Goal: Transaction & Acquisition: Purchase product/service

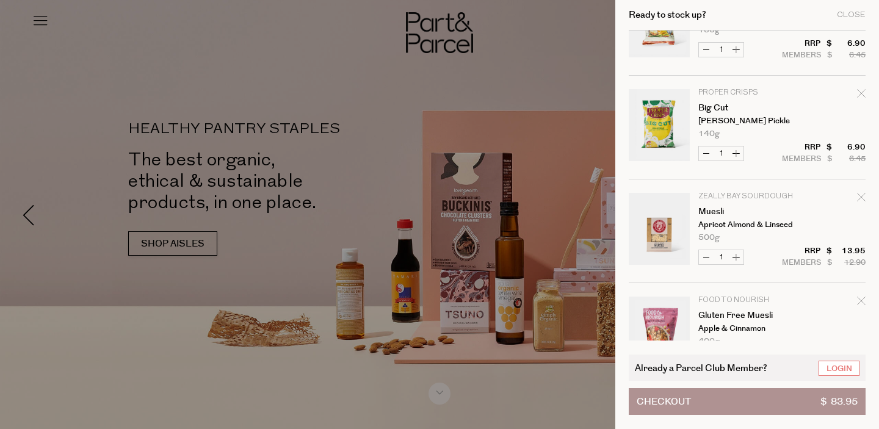
scroll to position [95, 0]
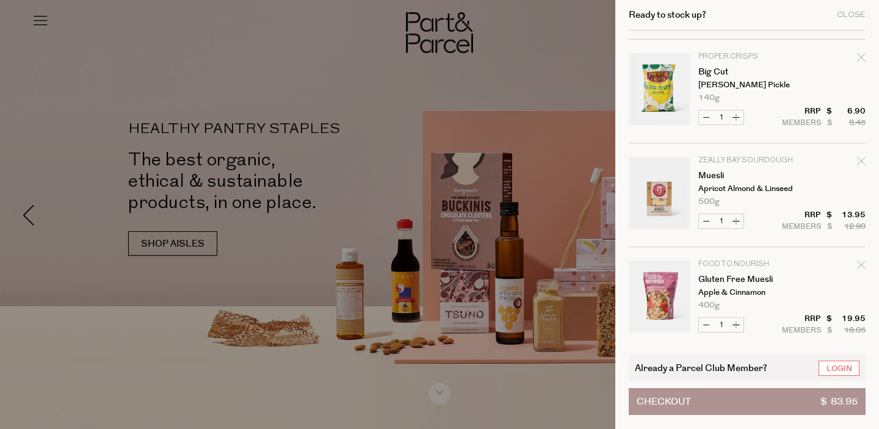
click at [863, 165] on icon "Remove Muesli" at bounding box center [861, 161] width 8 height 8
type input "Add Membership"
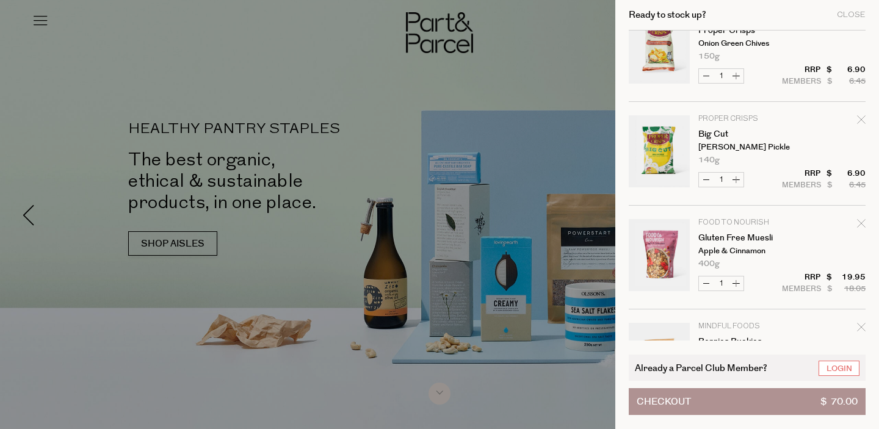
scroll to position [36, 0]
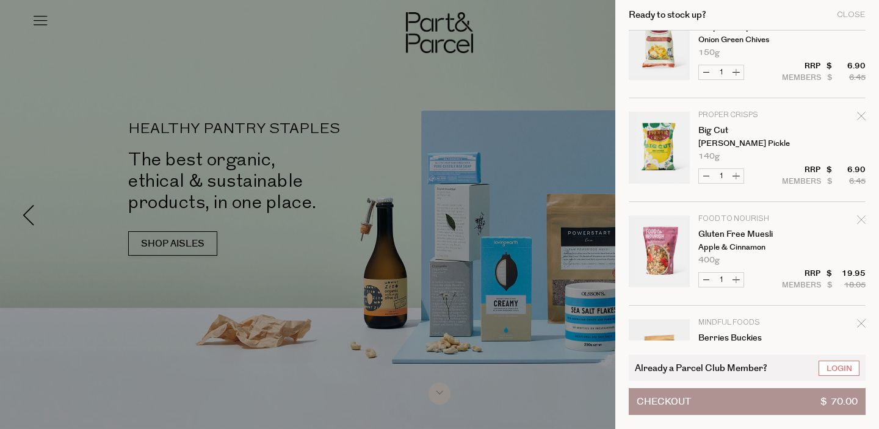
click at [858, 219] on icon "Remove Gluten Free Muesli" at bounding box center [861, 219] width 9 height 9
type input "Add Membership"
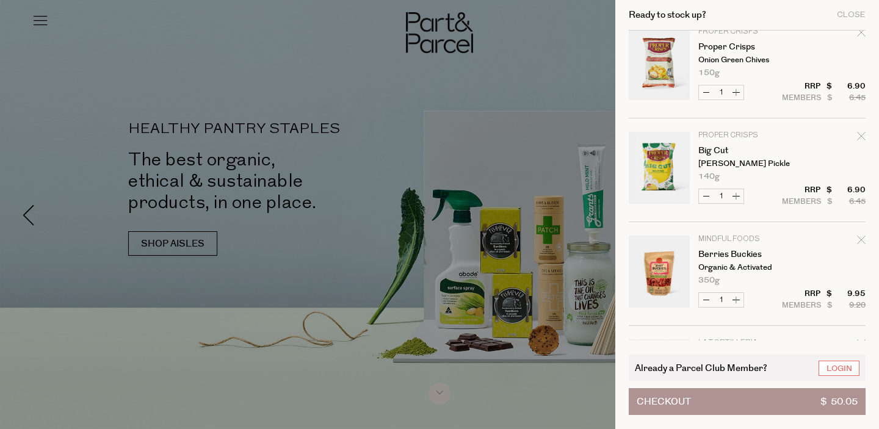
scroll to position [24, 0]
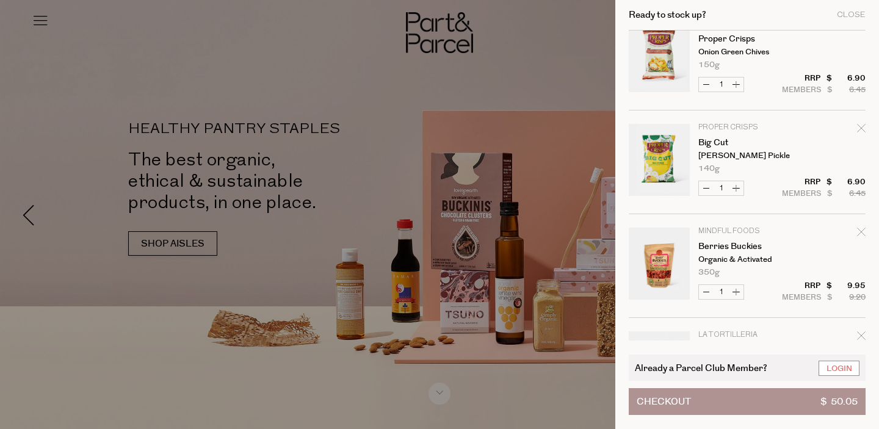
click at [863, 230] on icon "Remove Berries Buckies" at bounding box center [861, 232] width 9 height 9
type input "Add Membership"
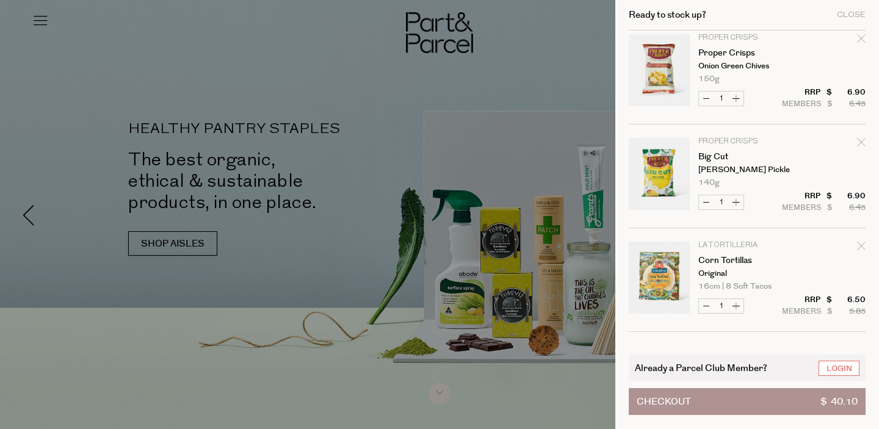
scroll to position [0, 0]
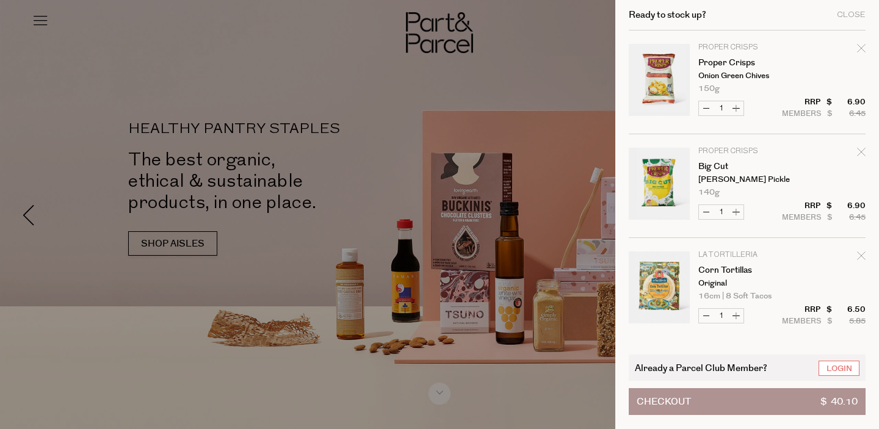
click at [311, 128] on div at bounding box center [439, 214] width 879 height 429
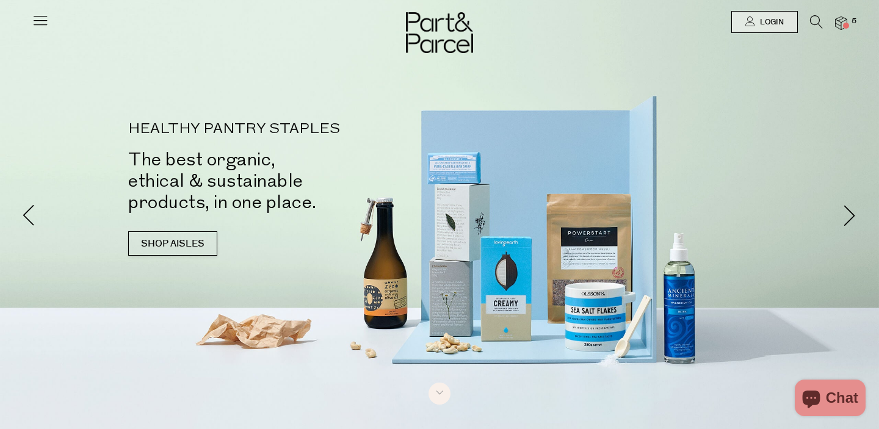
click at [34, 21] on icon at bounding box center [40, 20] width 17 height 17
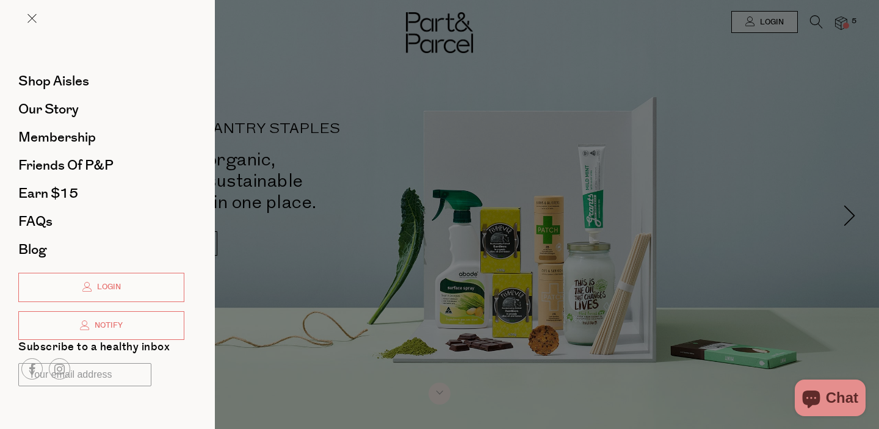
click at [241, 32] on div at bounding box center [439, 214] width 879 height 429
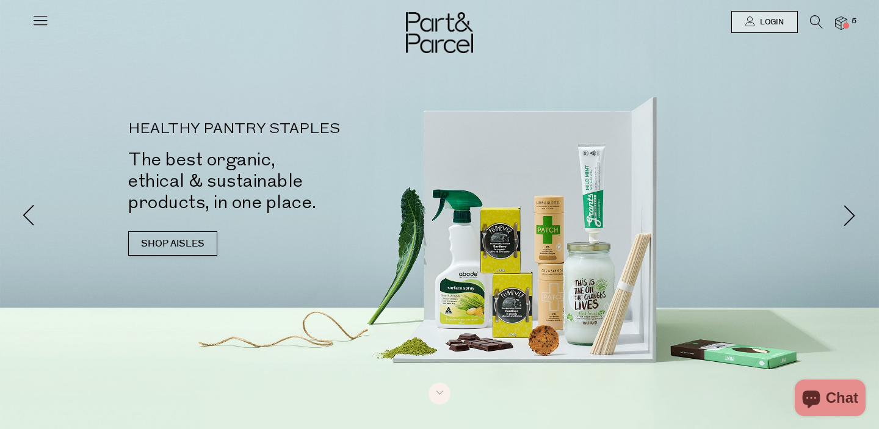
click at [816, 14] on div at bounding box center [439, 22] width 879 height 44
click at [813, 28] on icon at bounding box center [816, 21] width 13 height 13
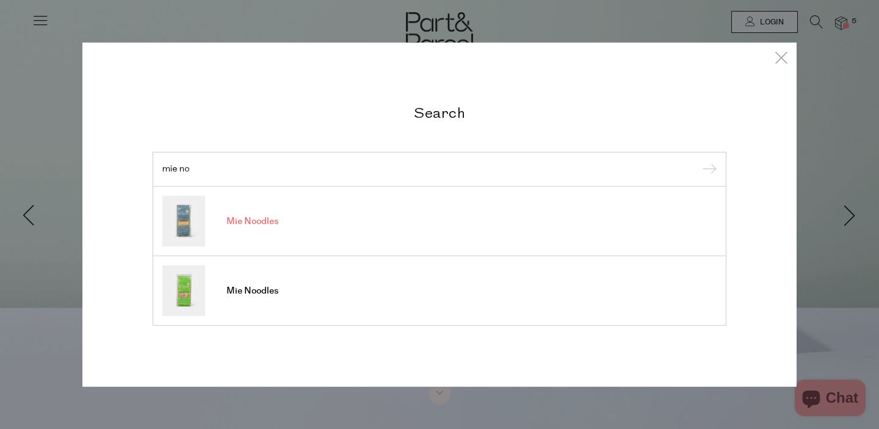
type input "mie no"
click at [244, 221] on span "Mie Noodles" at bounding box center [252, 221] width 52 height 12
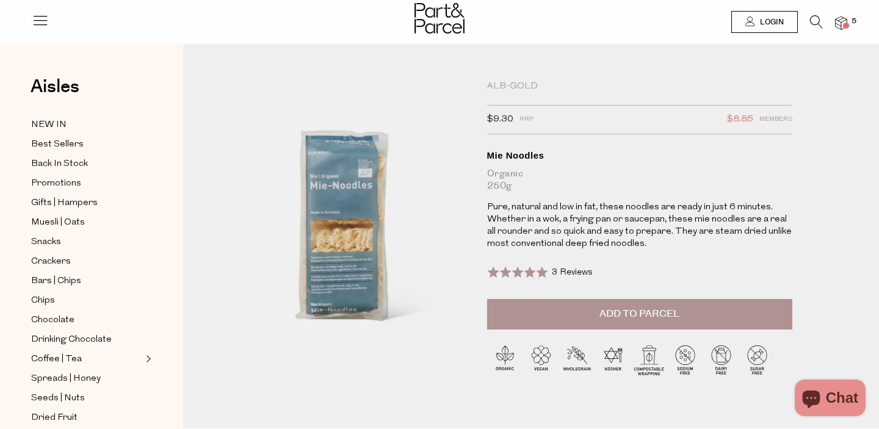
click at [816, 24] on icon at bounding box center [816, 21] width 13 height 13
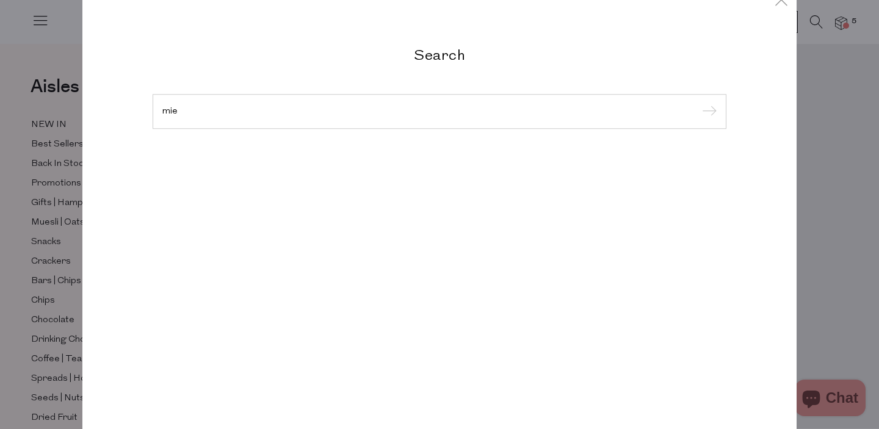
type input "mie"
click at [698, 103] on input "submit" at bounding box center [707, 112] width 18 height 18
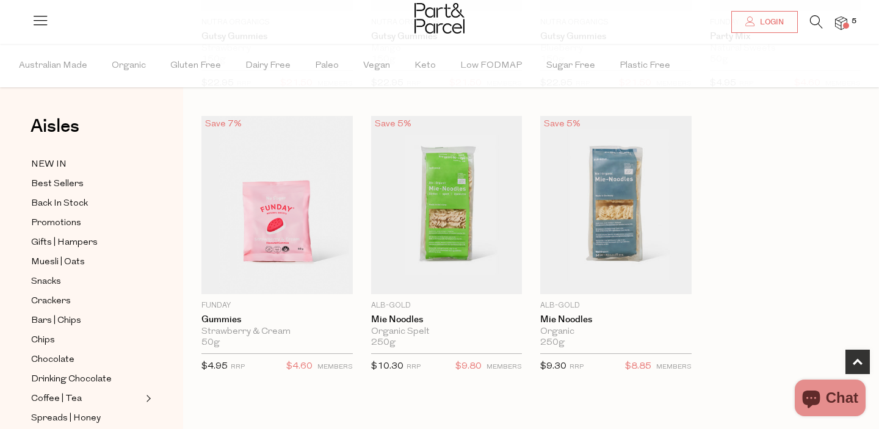
scroll to position [602, 0]
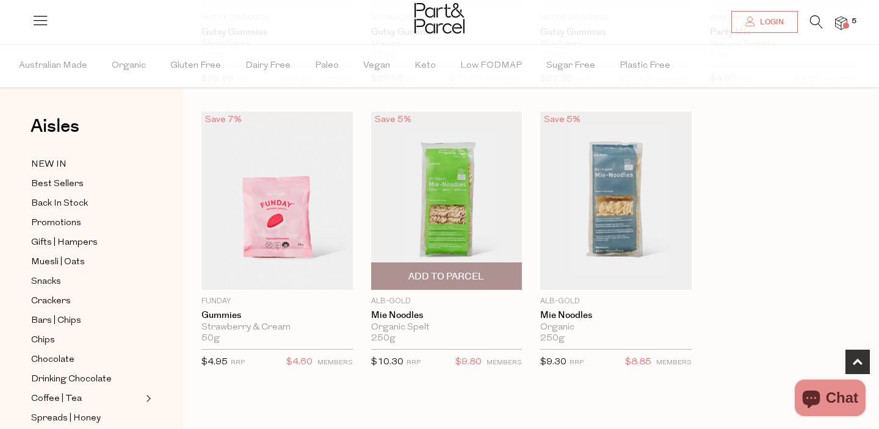
click at [433, 270] on span "Add To Parcel" at bounding box center [446, 276] width 76 height 13
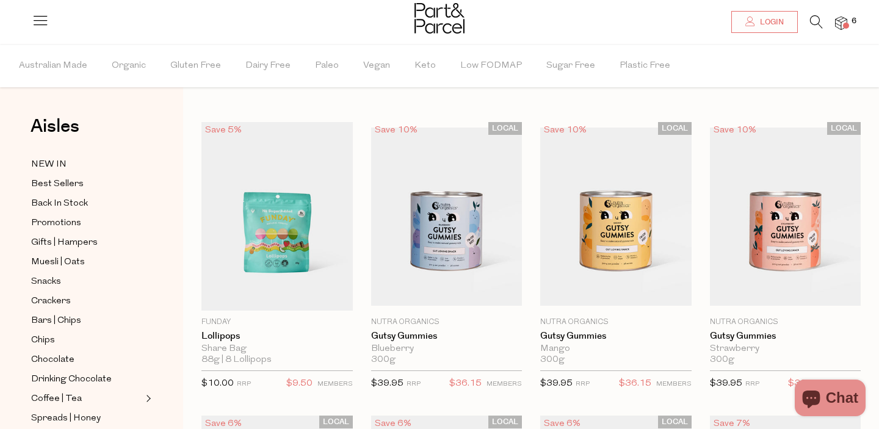
scroll to position [0, 0]
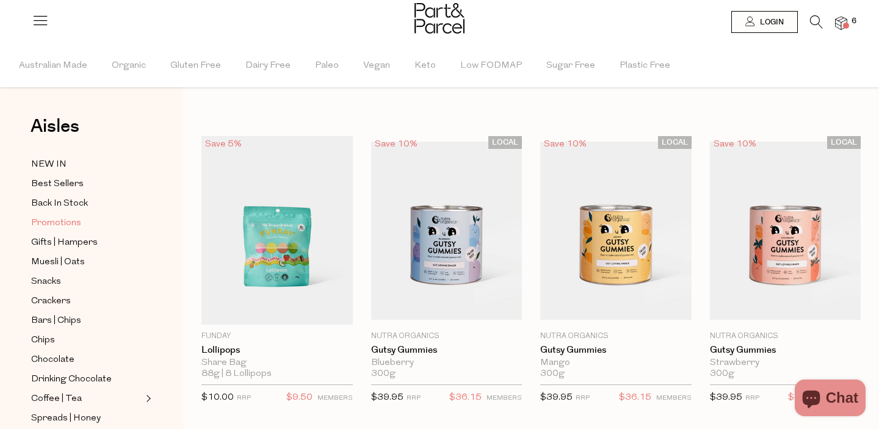
click at [79, 220] on span "Promotions" at bounding box center [56, 223] width 50 height 15
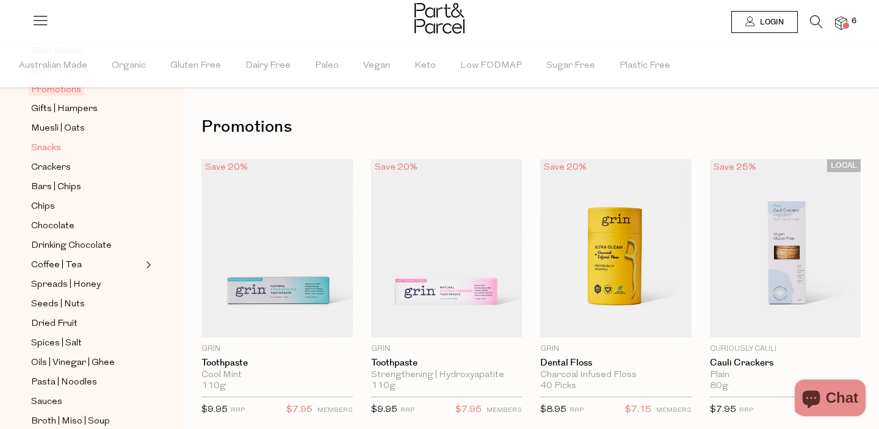
scroll to position [137, 0]
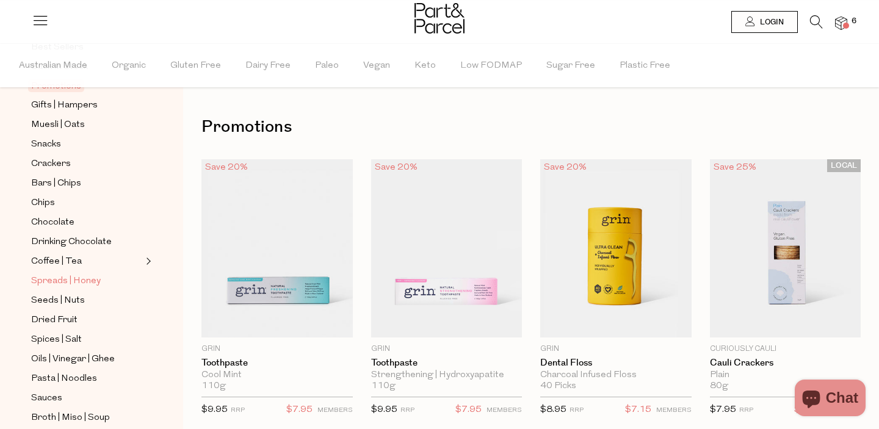
click at [69, 281] on span "Spreads | Honey" at bounding box center [66, 281] width 70 height 15
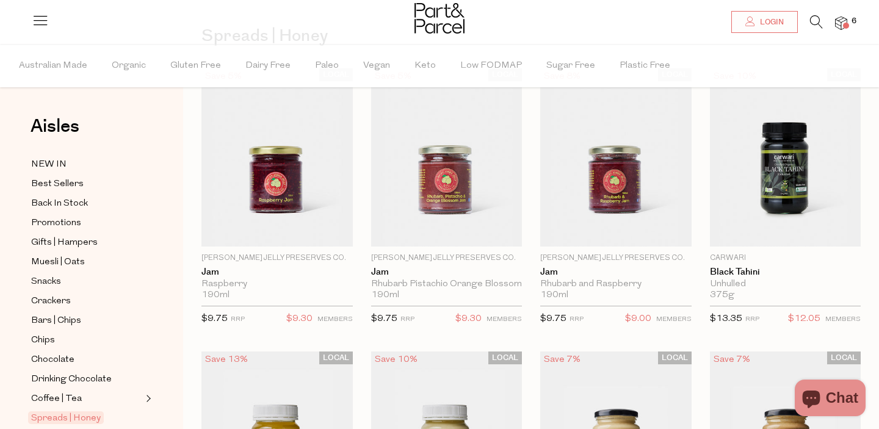
scroll to position [95, 0]
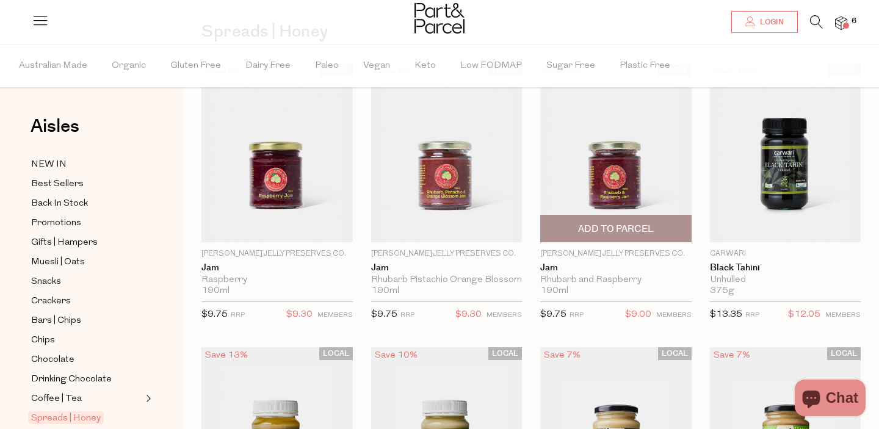
click at [582, 225] on span "Add To Parcel" at bounding box center [616, 229] width 76 height 13
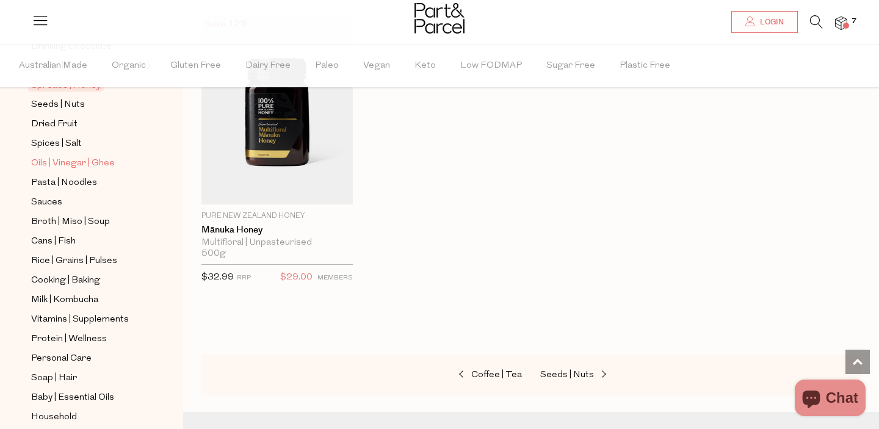
scroll to position [336, 0]
